Goal: Information Seeking & Learning: Understand process/instructions

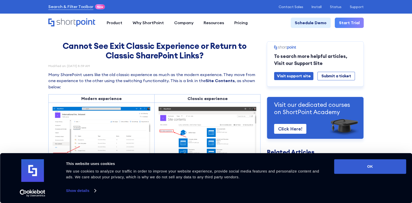
click at [369, 172] on button "OK" at bounding box center [370, 166] width 72 height 15
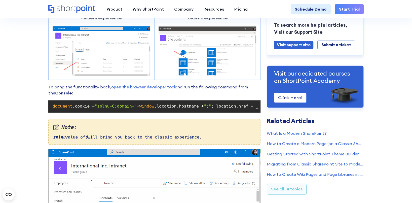
scroll to position [344, 0]
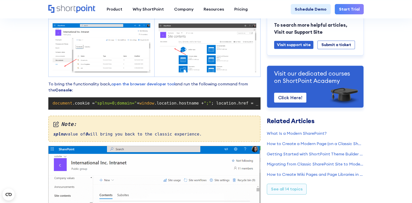
click at [127, 105] on span ""splnu=0;domain="" at bounding box center [116, 103] width 42 height 5
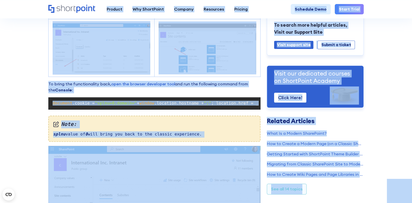
click at [126, 105] on span ""splnu=0;domain="" at bounding box center [116, 103] width 42 height 5
click at [80, 105] on span ".cookie =" at bounding box center [83, 103] width 22 height 5
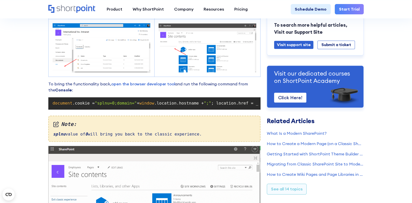
click at [53, 105] on span "document" at bounding box center [63, 103] width 20 height 5
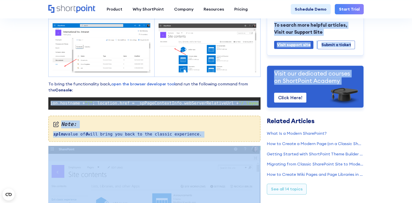
scroll to position [0, 153]
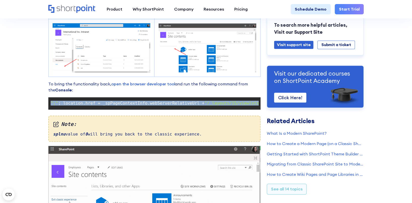
drag, startPoint x: 52, startPoint y: 105, endPoint x: 257, endPoint y: 104, distance: 205.6
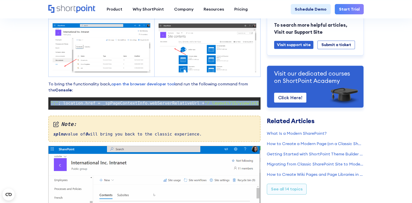
click at [257, 104] on code "document .cookie = "splnu=0;domain=" + window .location.hostname + ";" ; locati…" at bounding box center [155, 103] width 208 height 8
copy code "document .cookie = "splnu=0;domain=" + window .location.hostname + ";" ; locati…"
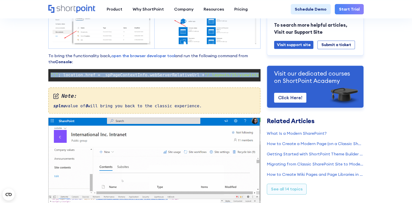
scroll to position [369, 0]
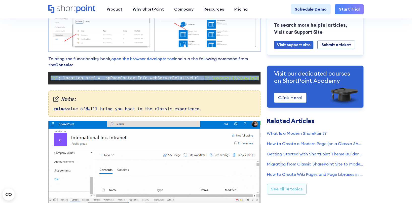
click at [145, 78] on span "; location.href = _spPageContextInfo.webServerRelativeUrl +" at bounding box center [131, 78] width 146 height 5
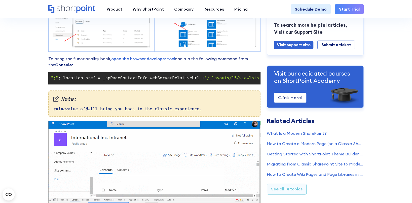
scroll to position [0, 0]
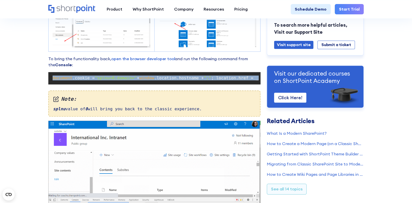
copy code "document .cookie = "splnu=0;domain=" + window .location.hostname + ";" ; locati…"
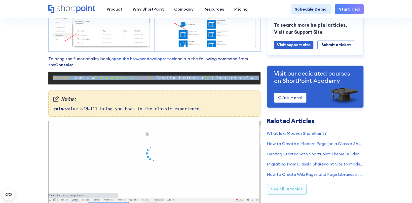
drag, startPoint x: 257, startPoint y: 81, endPoint x: -11, endPoint y: 78, distance: 268.3
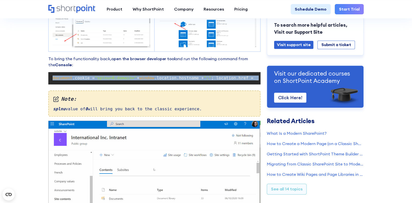
drag, startPoint x: 118, startPoint y: 59, endPoint x: 131, endPoint y: 47, distance: 17.5
